Goal: Task Accomplishment & Management: Use online tool/utility

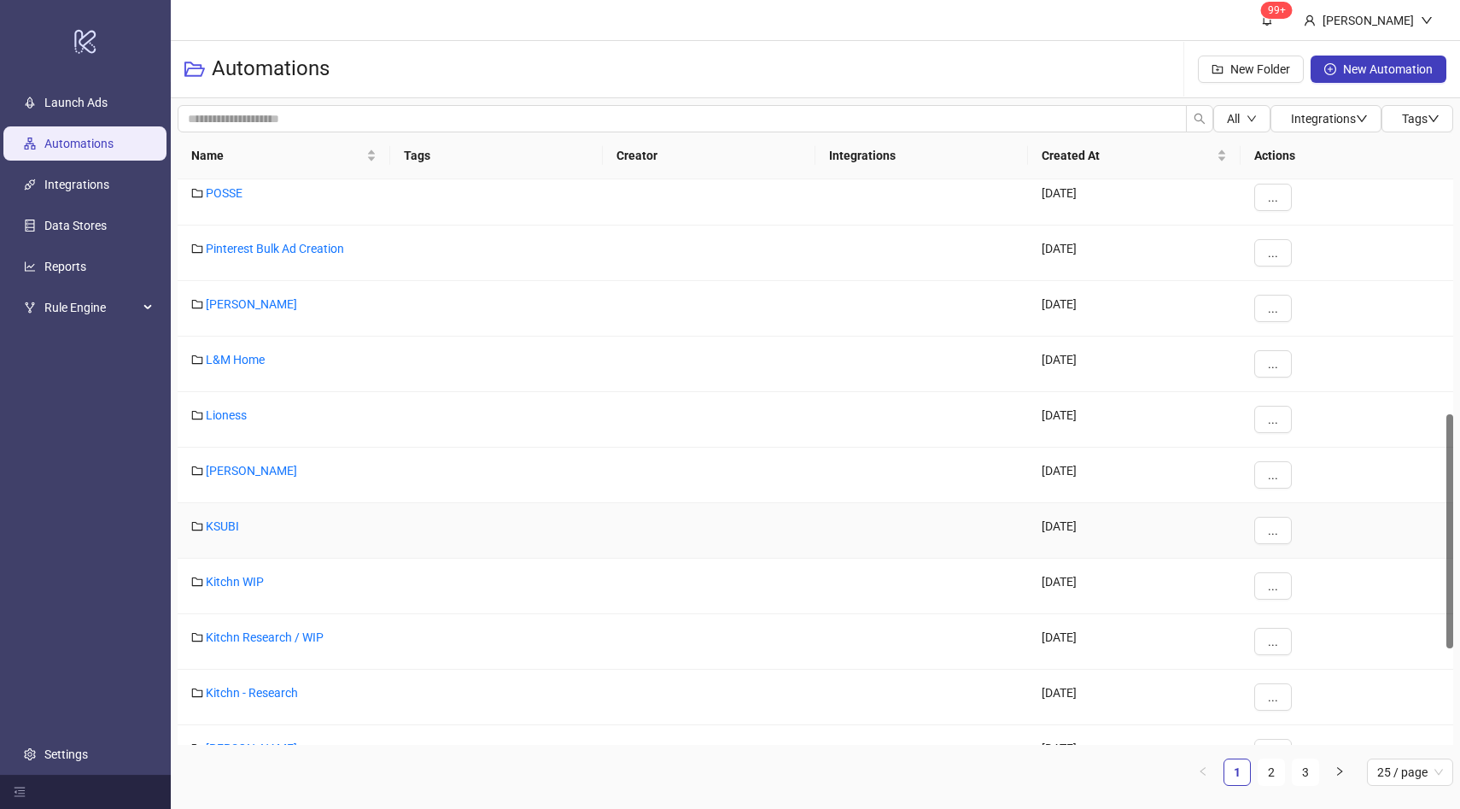
scroll to position [822, 0]
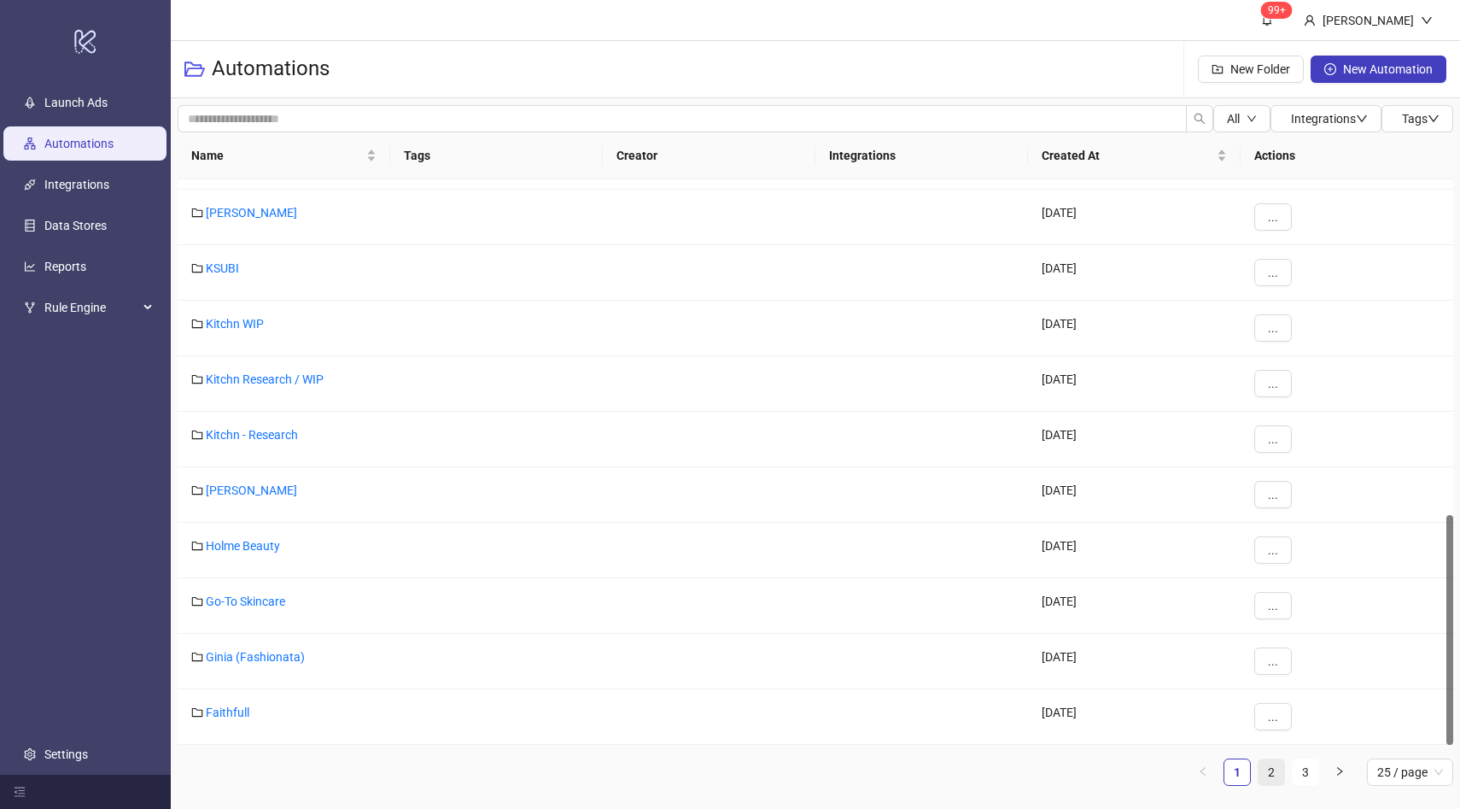
click at [1276, 773] on link "2" at bounding box center [1272, 772] width 26 height 26
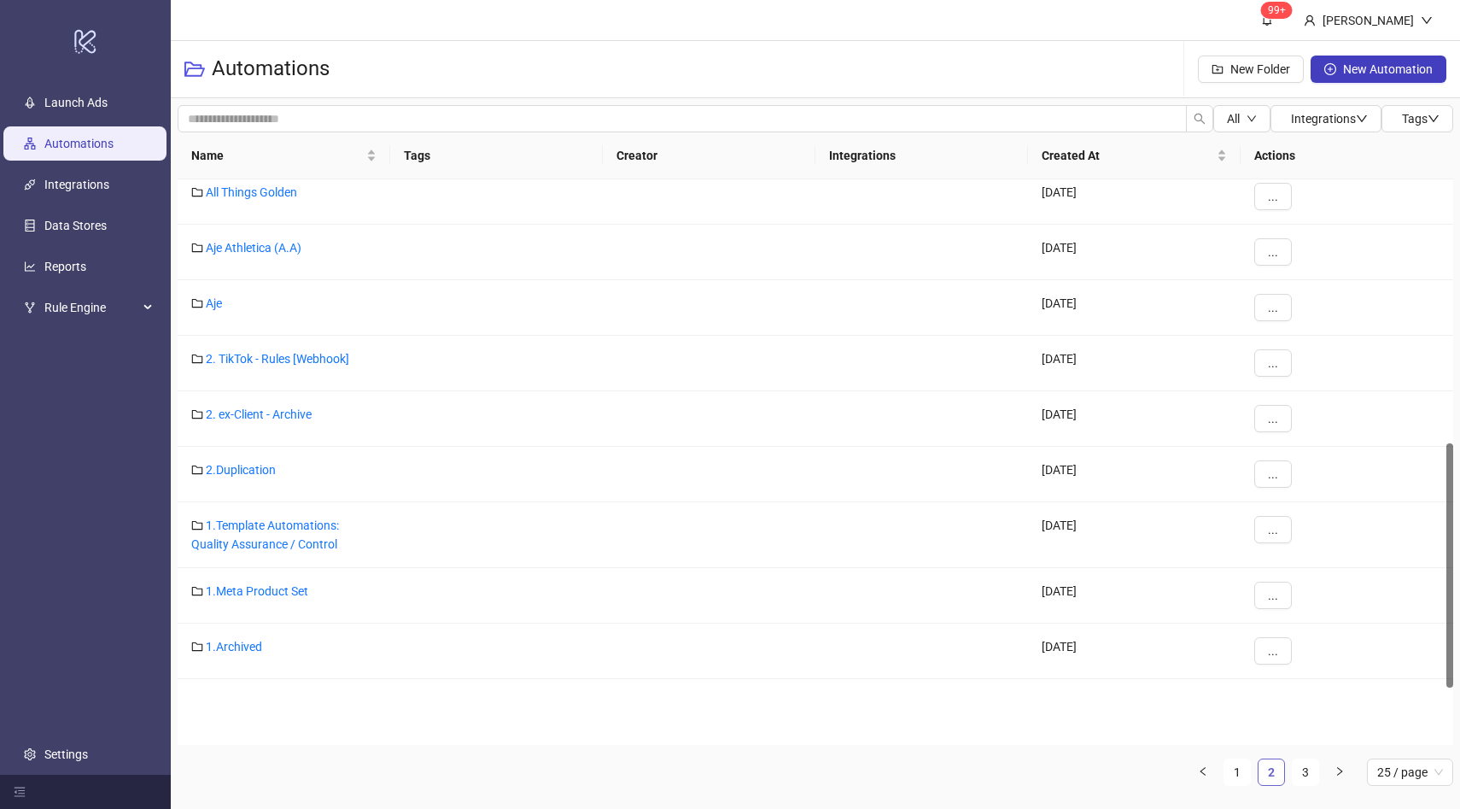
scroll to position [609, 0]
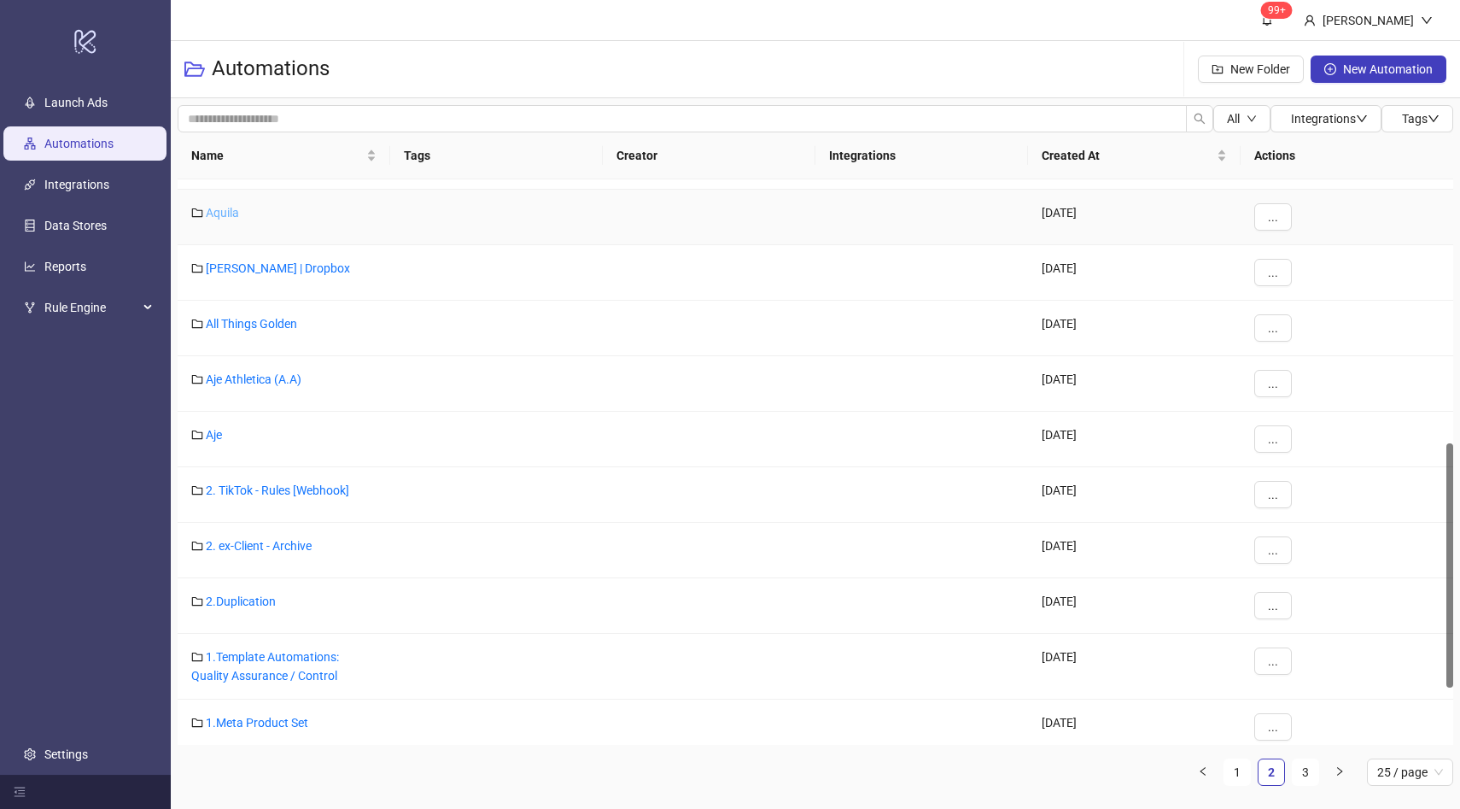
click at [224, 213] on link "Aquila" at bounding box center [222, 213] width 33 height 14
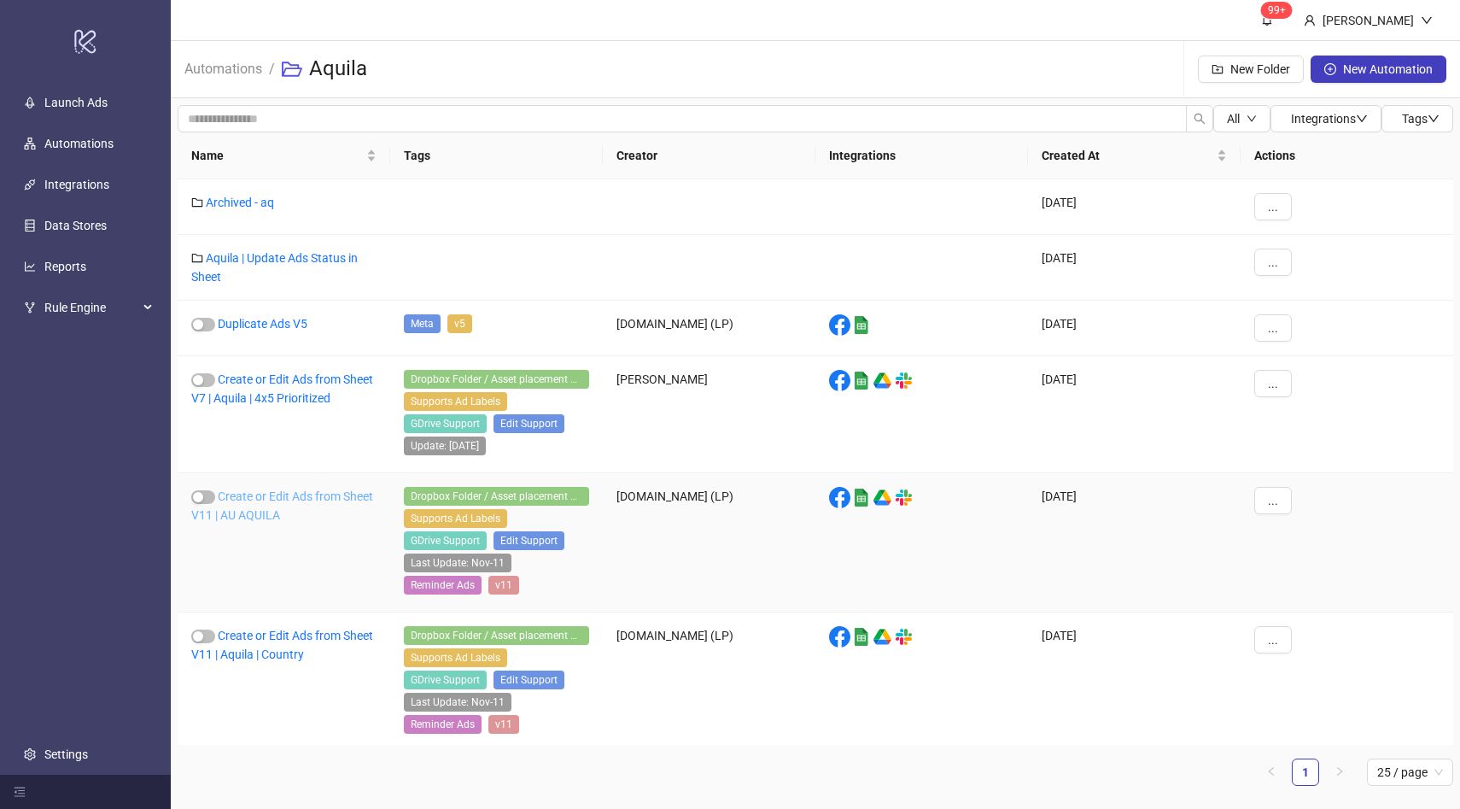
click at [313, 495] on link "Create or Edit Ads from Sheet V11 | AU AQUILA" at bounding box center [282, 505] width 182 height 32
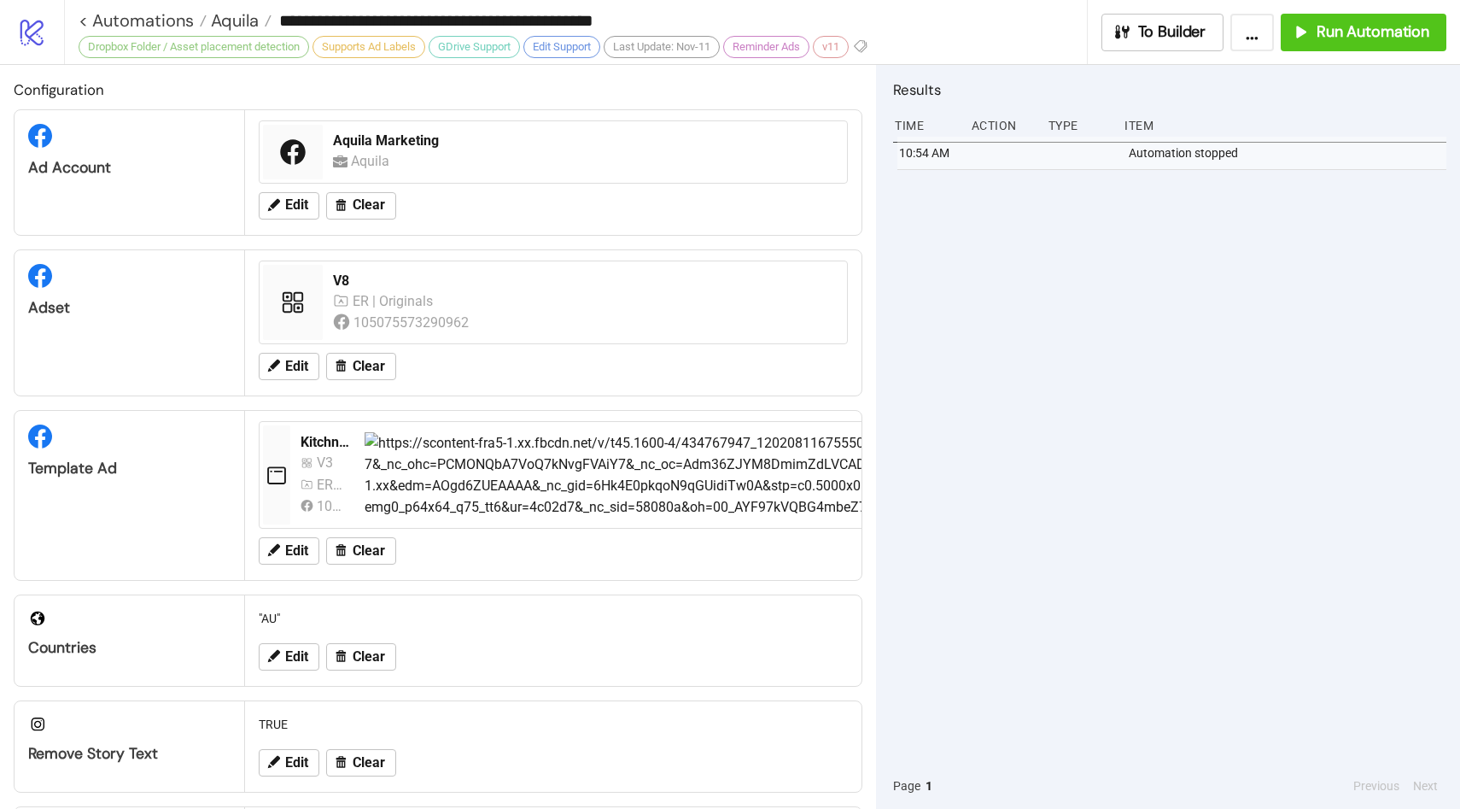
click at [1041, 355] on div "10:54 AM Automation stopped" at bounding box center [1169, 450] width 553 height 626
click at [1374, 34] on span "Run Automation" at bounding box center [1373, 32] width 113 height 20
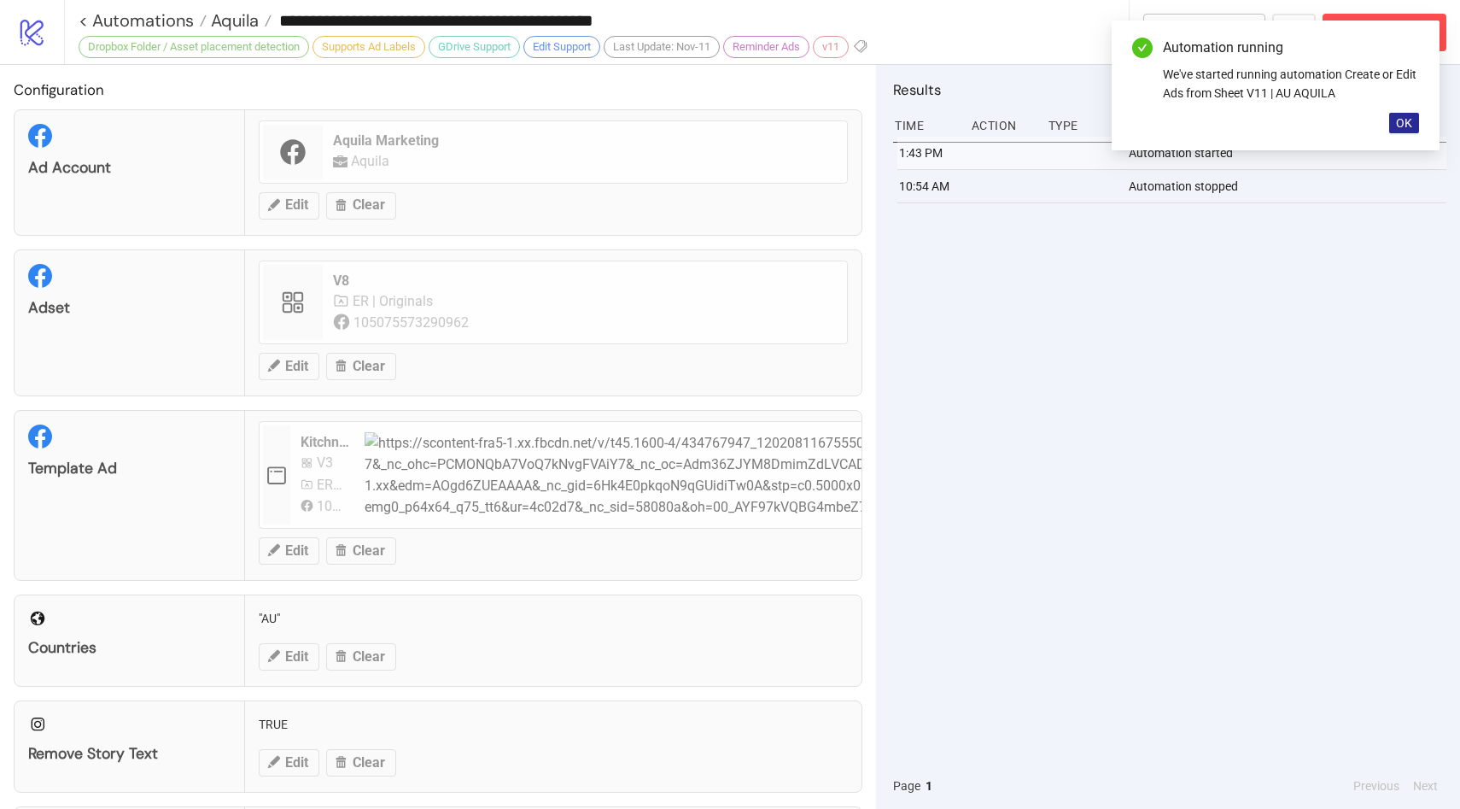
click at [1402, 125] on span "OK" at bounding box center [1404, 123] width 16 height 14
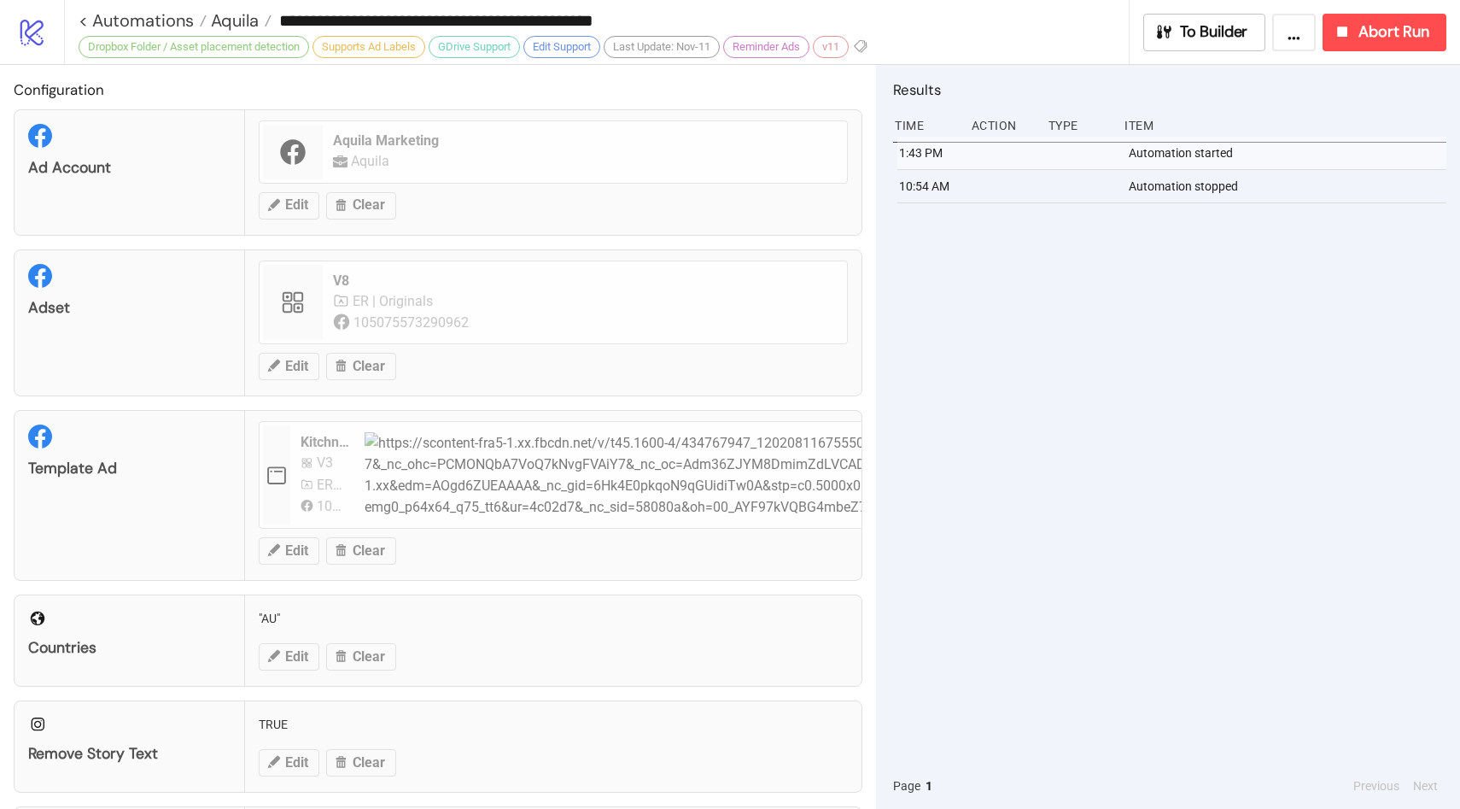
click at [1360, 338] on div "1:43 PM Automation started 10:54 AM Automation stopped" at bounding box center [1169, 450] width 553 height 626
